Goal: Task Accomplishment & Management: Complete application form

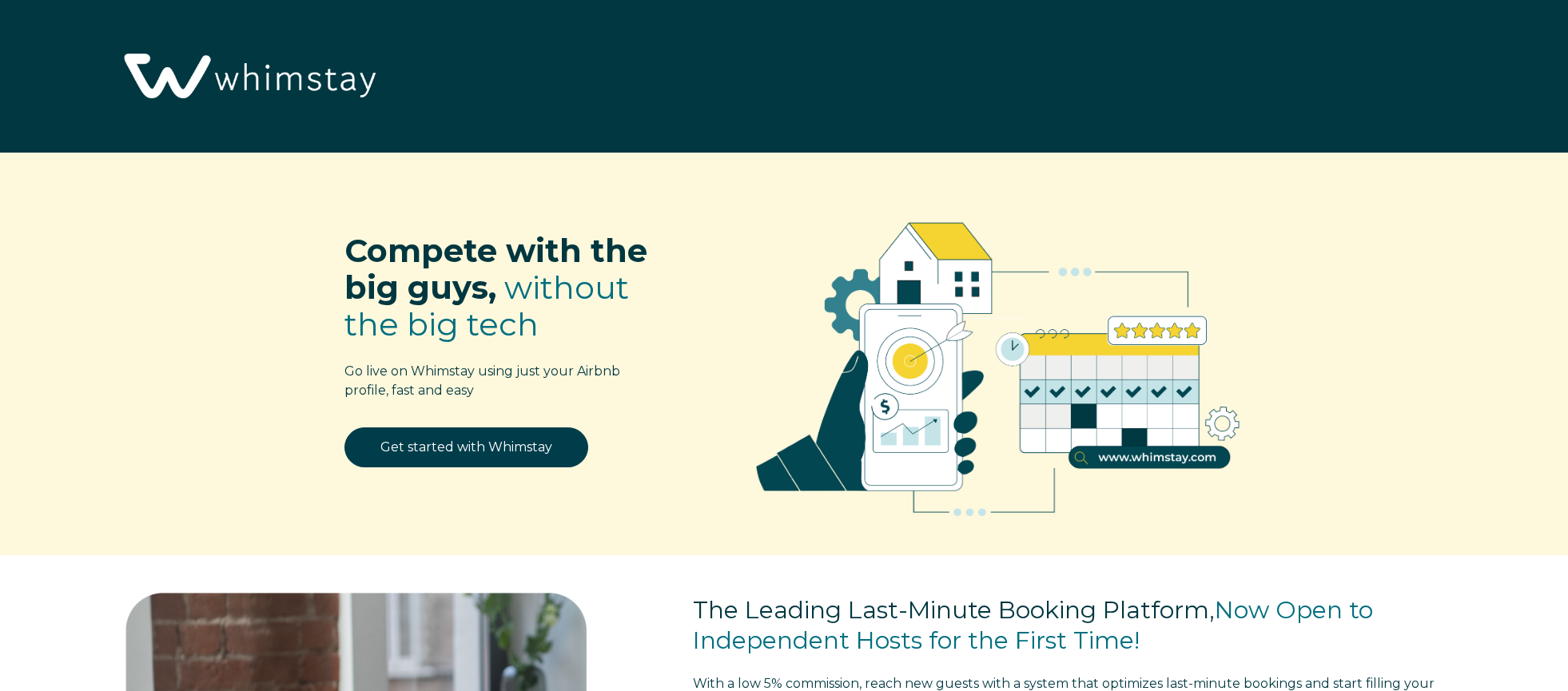
select select "US"
click at [323, 82] on img at bounding box center [247, 78] width 271 height 139
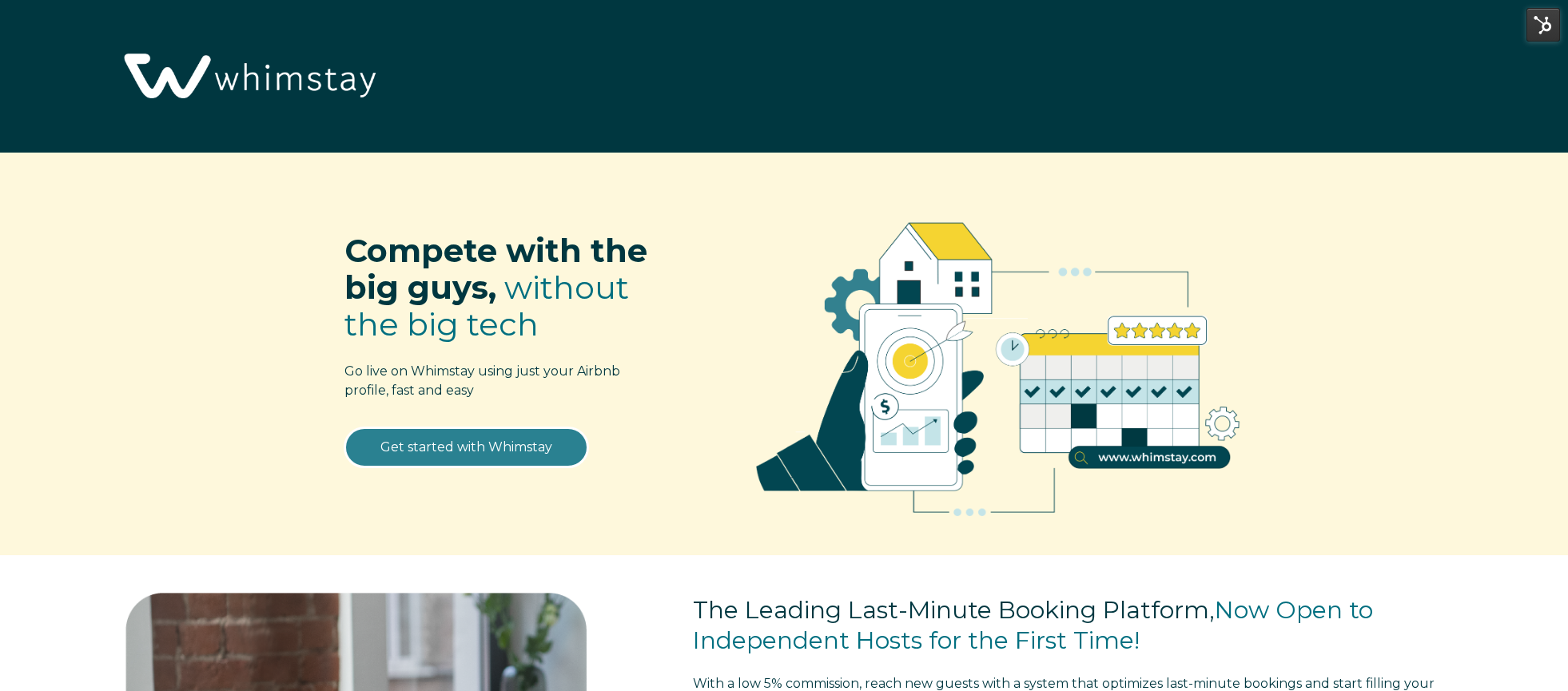
click at [522, 463] on link "Get started with Whimstay" at bounding box center [466, 447] width 243 height 40
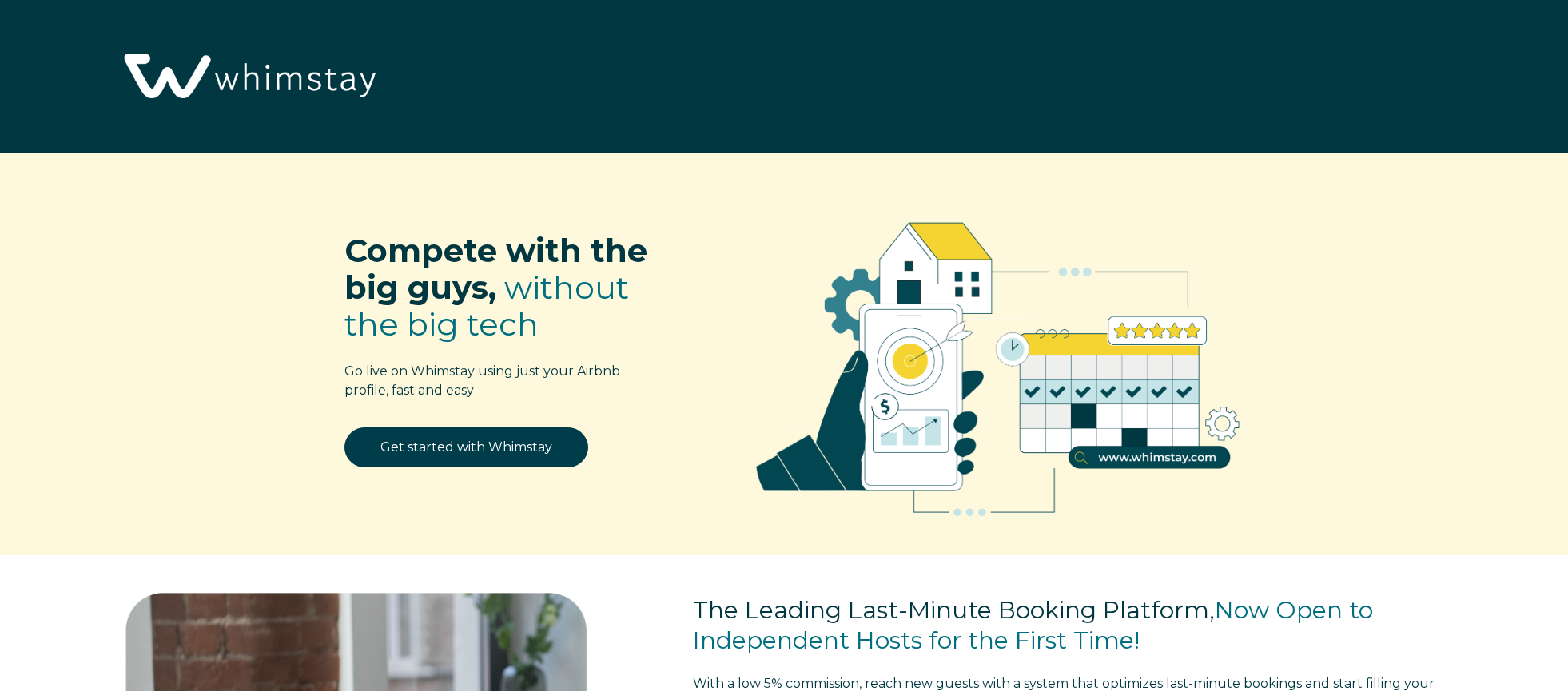
scroll to position [2327, 0]
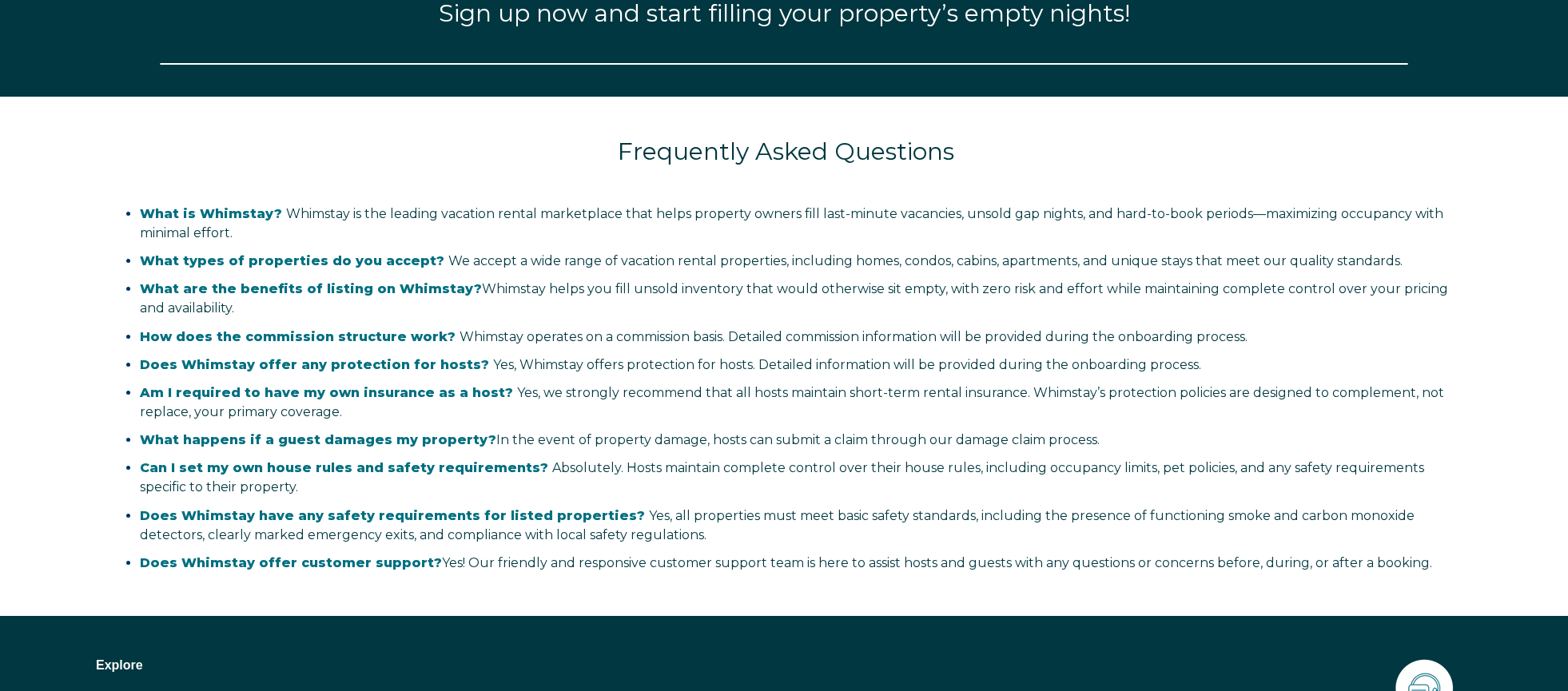
select select "US"
